Goal: Task Accomplishment & Management: Manage account settings

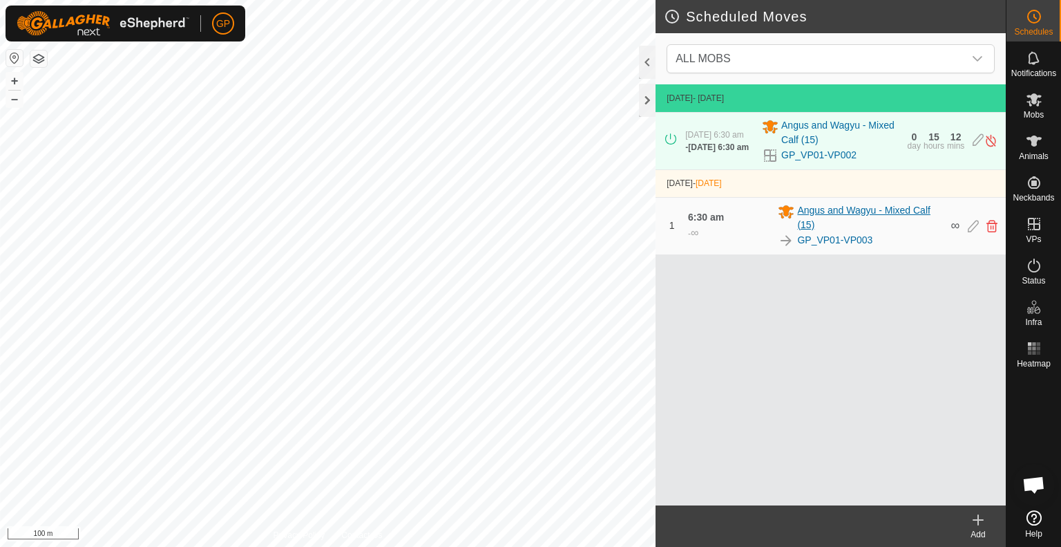
click at [843, 215] on span "Angus and Wagyu - Mixed Calf (15)" at bounding box center [869, 217] width 145 height 29
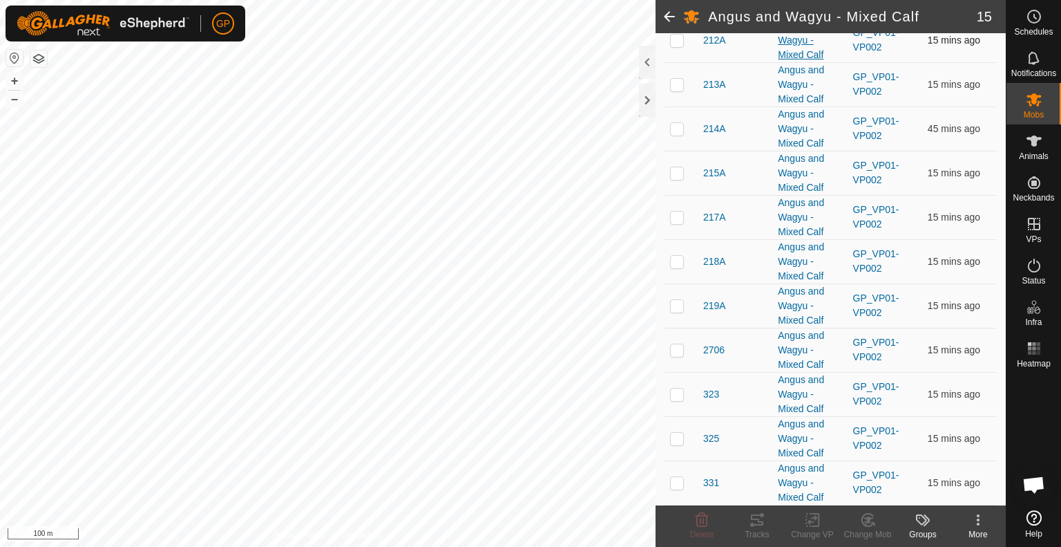
scroll to position [345, 0]
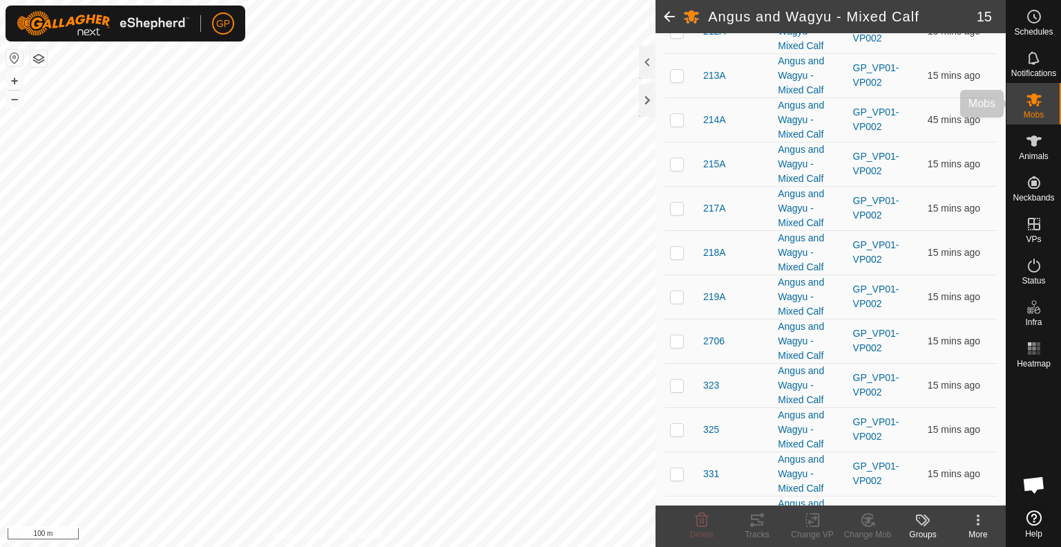
click at [1045, 91] on es-mob-svg-icon at bounding box center [1034, 99] width 25 height 22
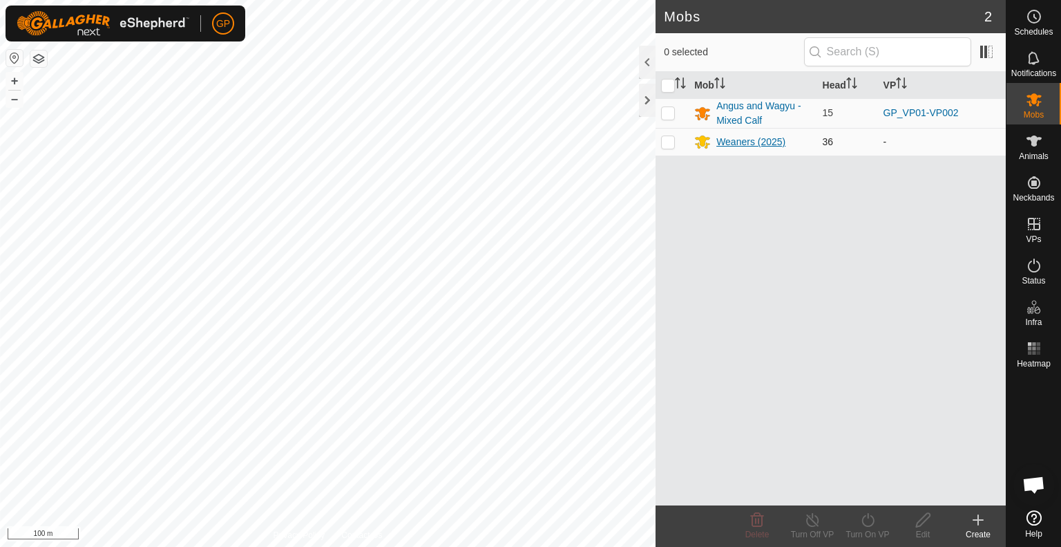
click at [702, 144] on icon at bounding box center [702, 142] width 15 height 13
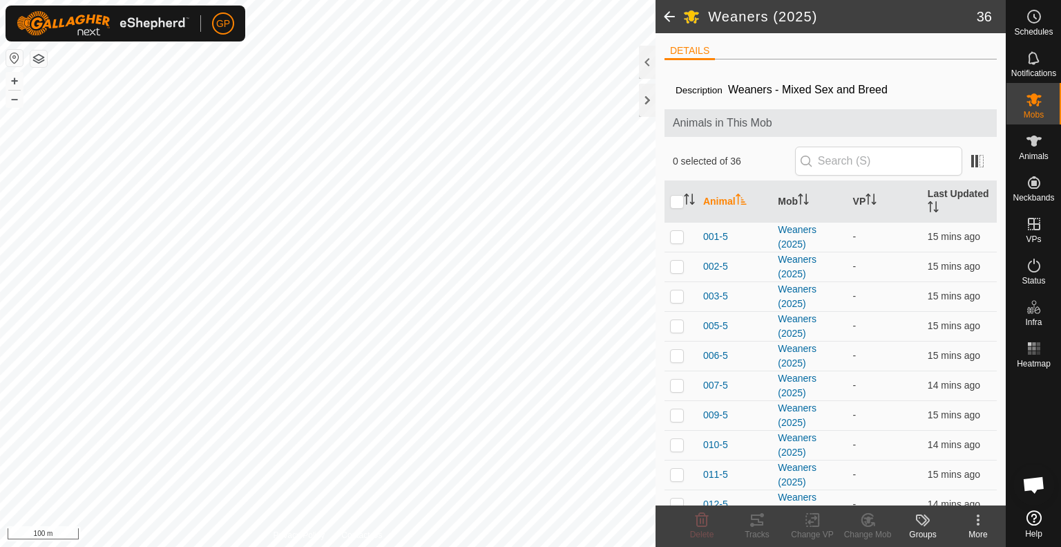
click at [929, 528] on div "Groups" at bounding box center [922, 534] width 55 height 12
click at [965, 524] on kebab-svg-icon at bounding box center [978, 519] width 55 height 17
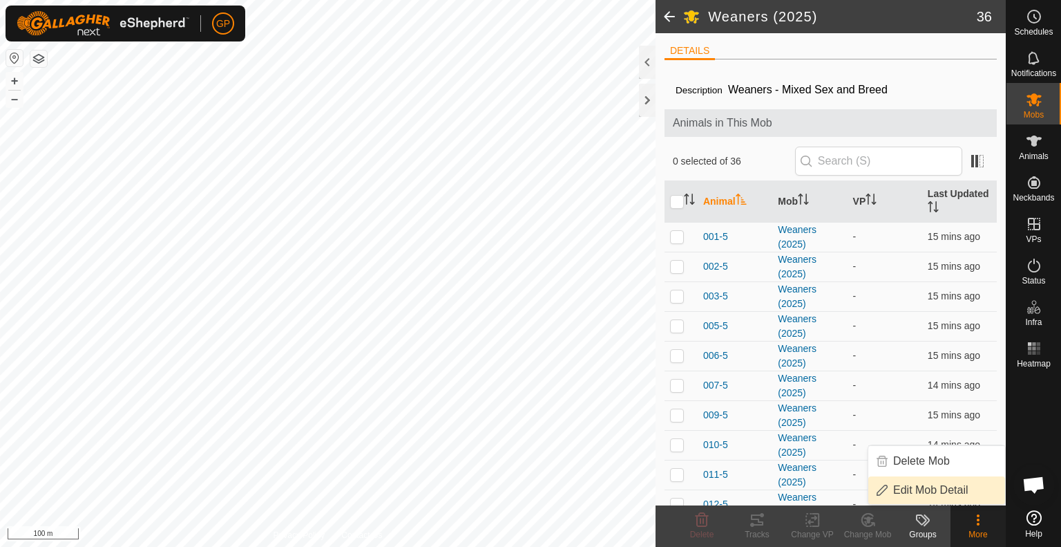
click at [919, 495] on link "Edit Mob Detail" at bounding box center [937, 490] width 137 height 28
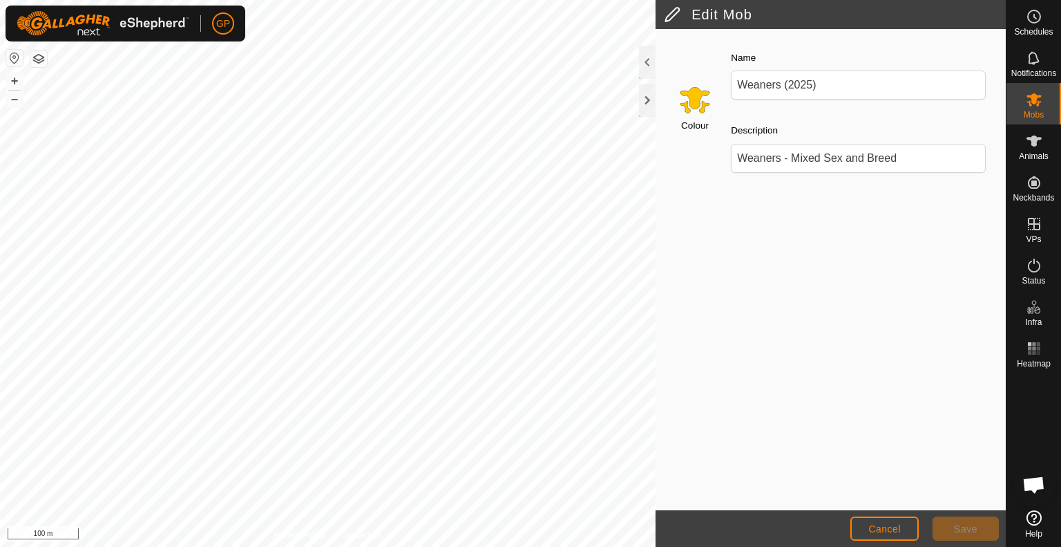
click at [699, 108] on input "Select a color" at bounding box center [695, 99] width 33 height 33
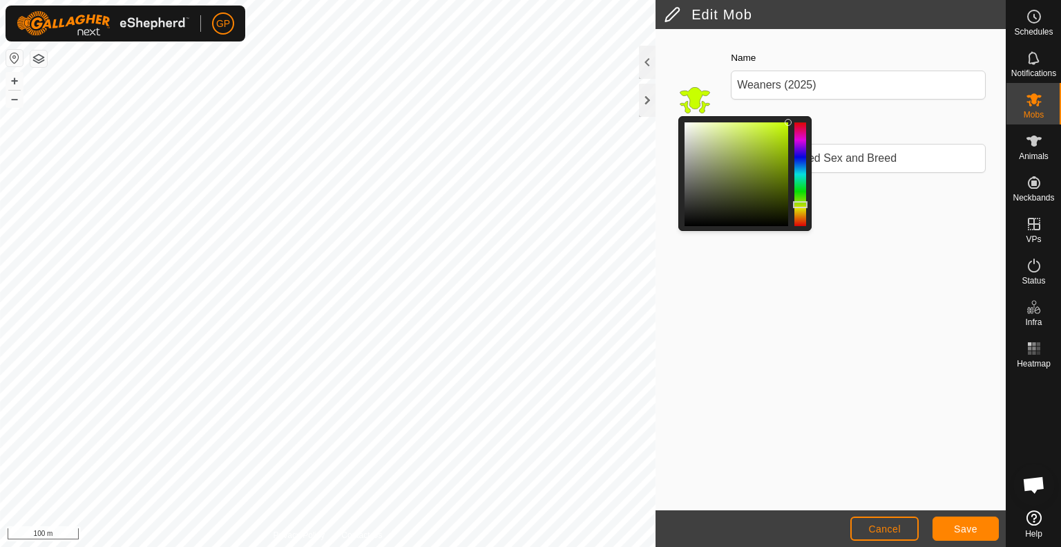
click at [800, 205] on div at bounding box center [800, 204] width 15 height 7
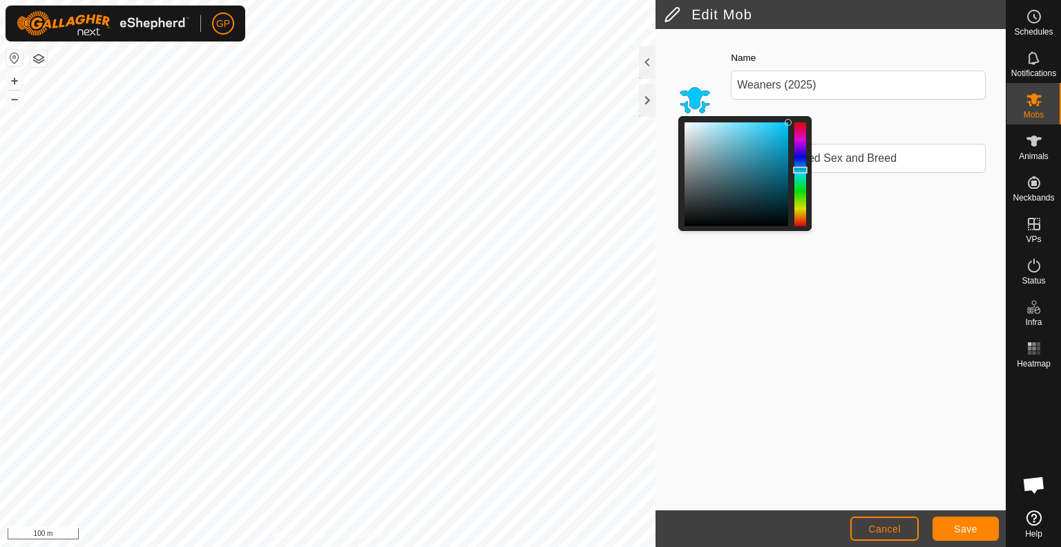
drag, startPoint x: 797, startPoint y: 202, endPoint x: 800, endPoint y: 170, distance: 32.6
click at [800, 170] on div at bounding box center [800, 170] width 15 height 7
click at [942, 524] on button "Save" at bounding box center [966, 528] width 66 height 24
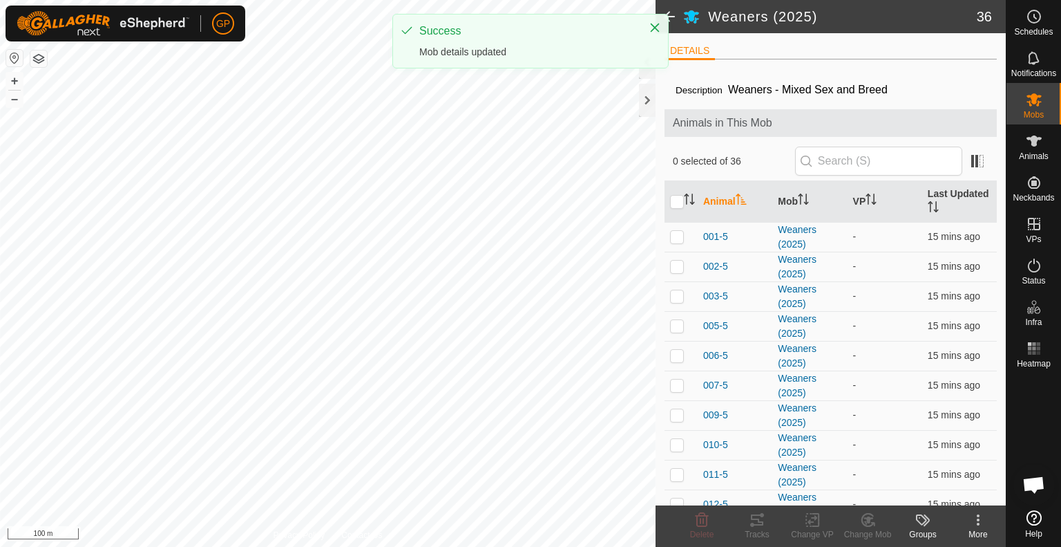
click at [674, 16] on span at bounding box center [670, 16] width 28 height 33
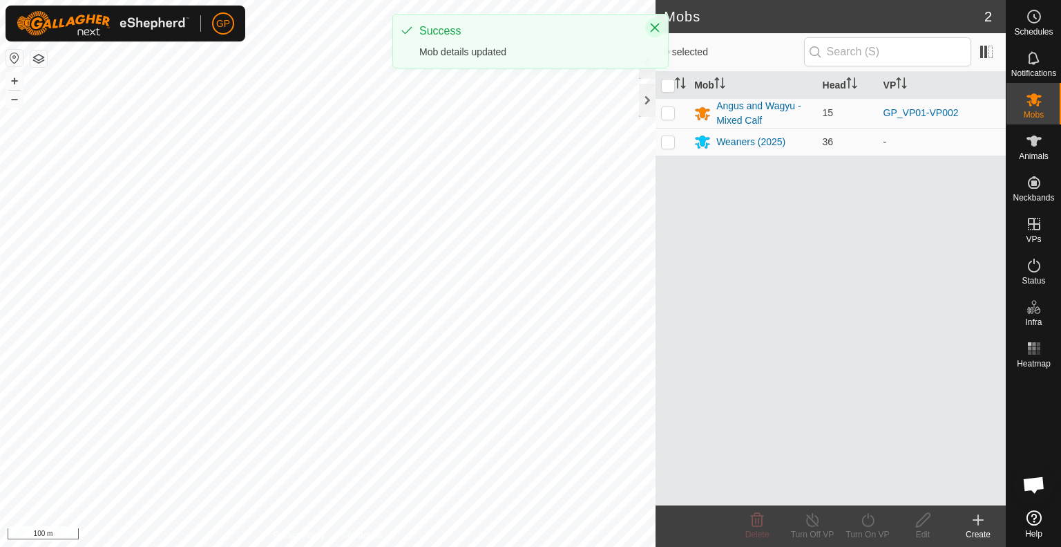
click at [650, 29] on icon "Close" at bounding box center [655, 27] width 11 height 11
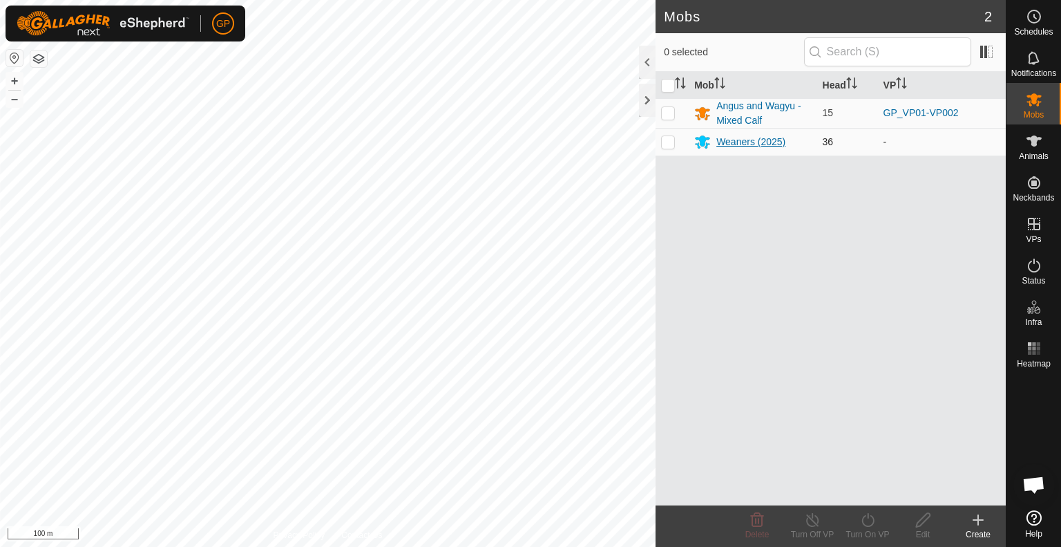
click at [703, 140] on icon at bounding box center [702, 142] width 15 height 13
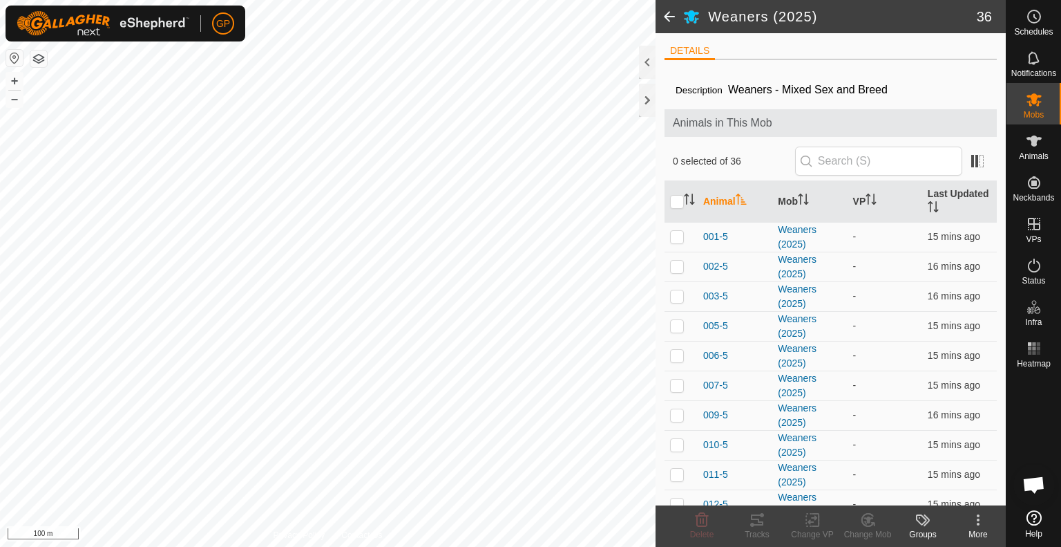
click at [983, 530] on div "More" at bounding box center [978, 534] width 55 height 12
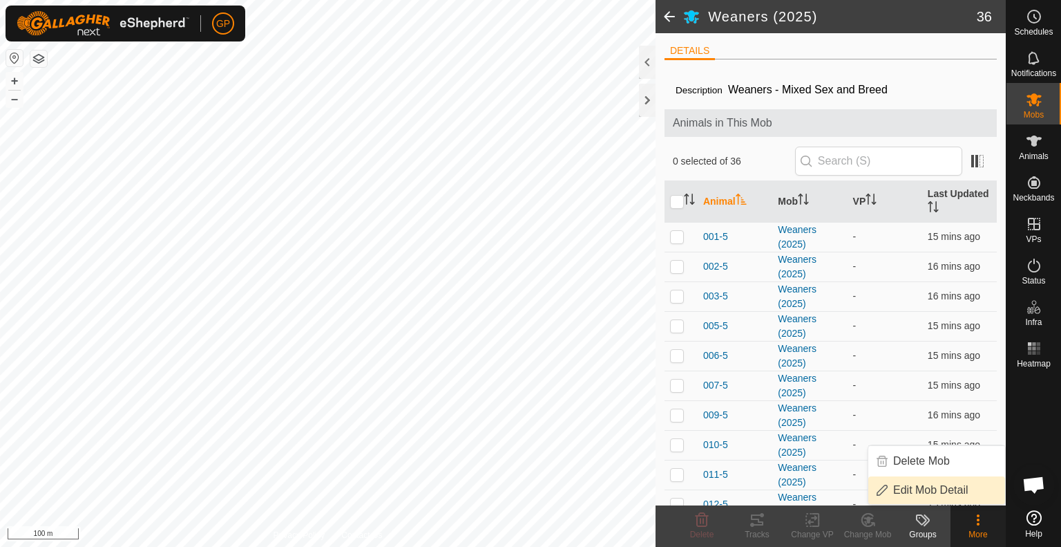
click at [948, 494] on link "Edit Mob Detail" at bounding box center [937, 490] width 137 height 28
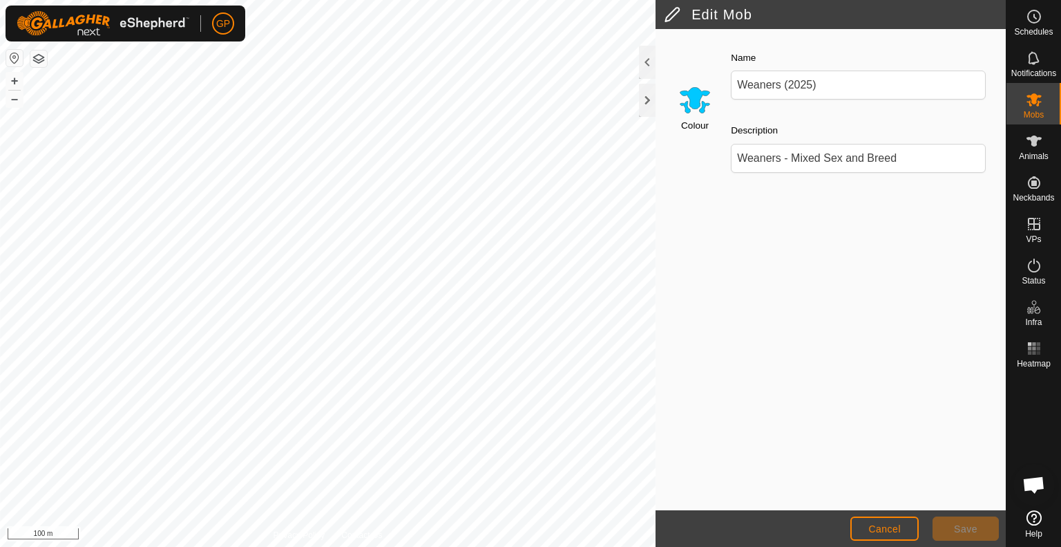
click at [703, 96] on input "Select a color" at bounding box center [695, 99] width 33 height 33
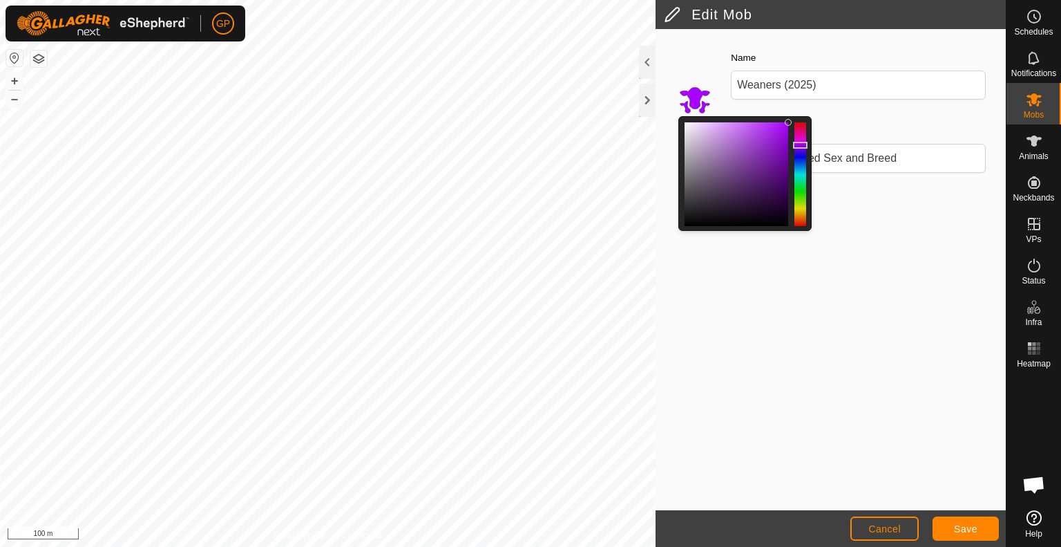
drag, startPoint x: 799, startPoint y: 166, endPoint x: 803, endPoint y: 145, distance: 21.0
click at [803, 145] on div at bounding box center [800, 145] width 15 height 7
click at [947, 530] on button "Save" at bounding box center [966, 528] width 66 height 24
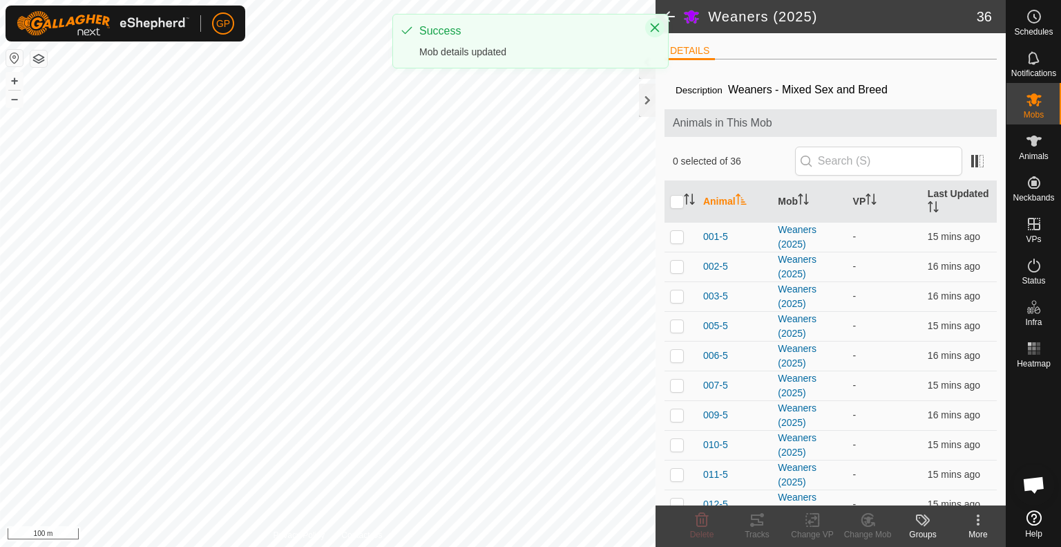
click at [658, 27] on icon "Close" at bounding box center [655, 27] width 11 height 11
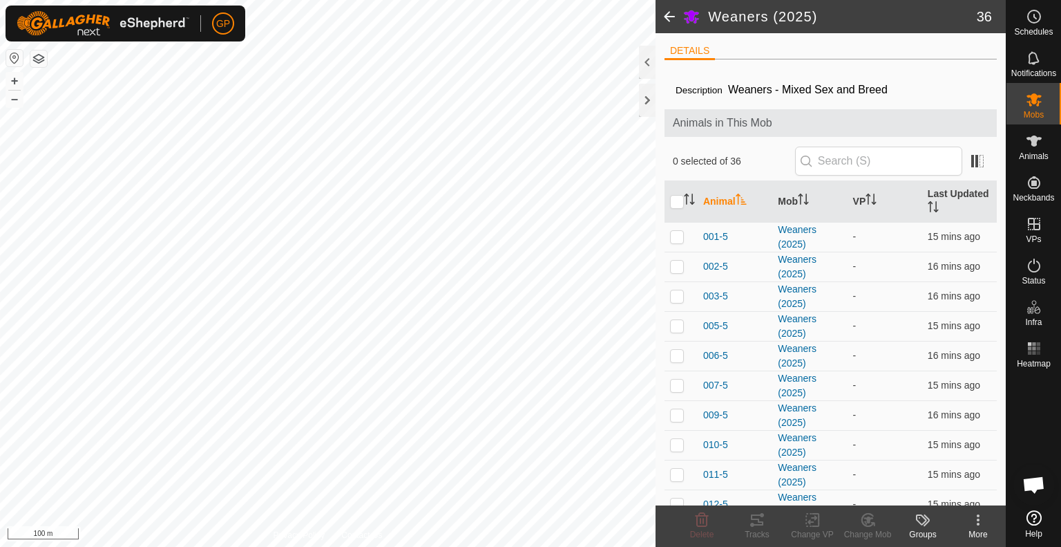
click at [667, 17] on span at bounding box center [670, 16] width 28 height 33
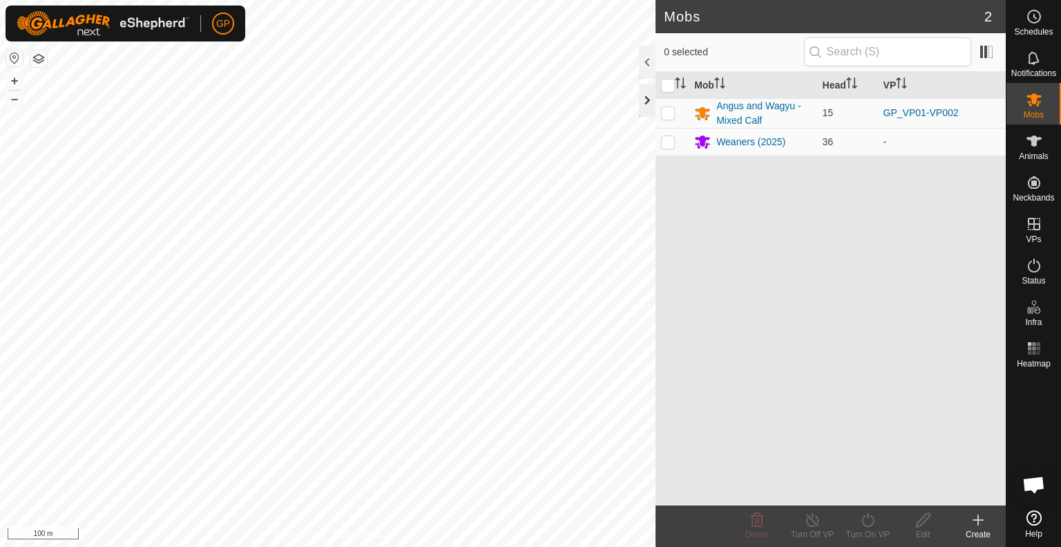
click at [644, 99] on div at bounding box center [647, 100] width 17 height 33
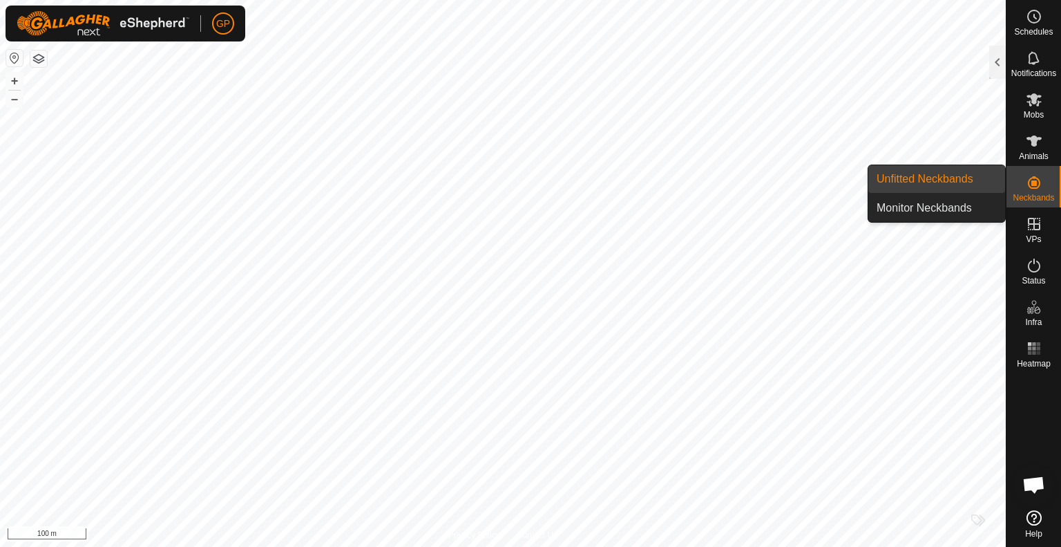
drag, startPoint x: 1009, startPoint y: 198, endPoint x: 1019, endPoint y: 187, distance: 14.7
click at [1019, 187] on div "Neckbands" at bounding box center [1034, 186] width 55 height 41
click at [937, 179] on link "Unfitted Neckbands" at bounding box center [937, 179] width 137 height 28
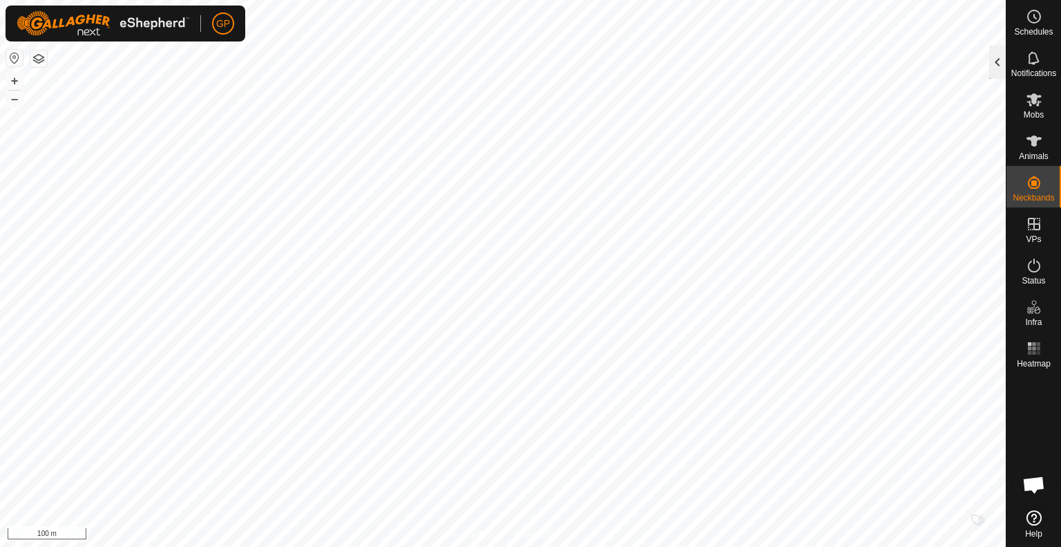
click at [995, 58] on div at bounding box center [997, 62] width 17 height 33
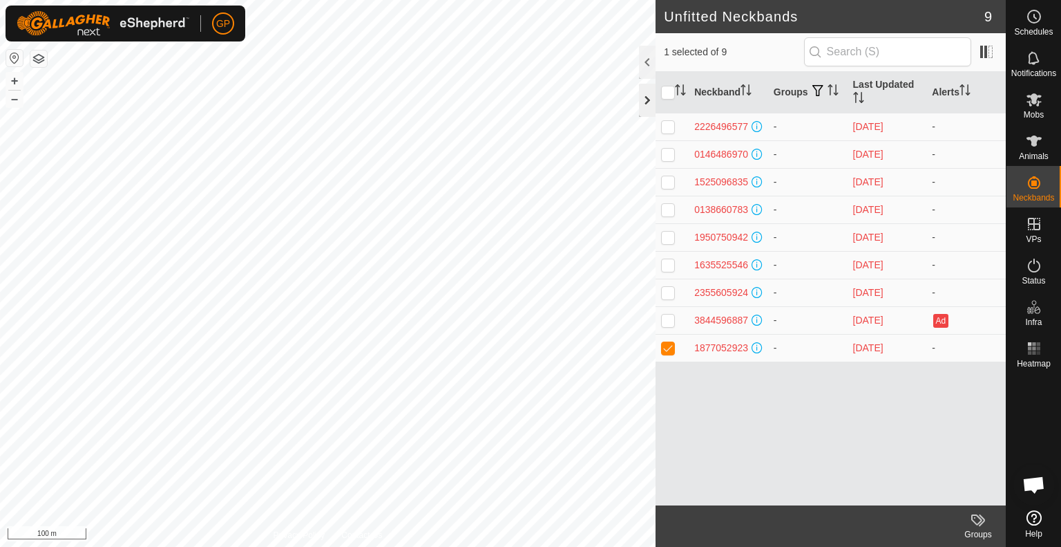
click at [648, 91] on div at bounding box center [647, 100] width 17 height 33
